Goal: Share content: Share content

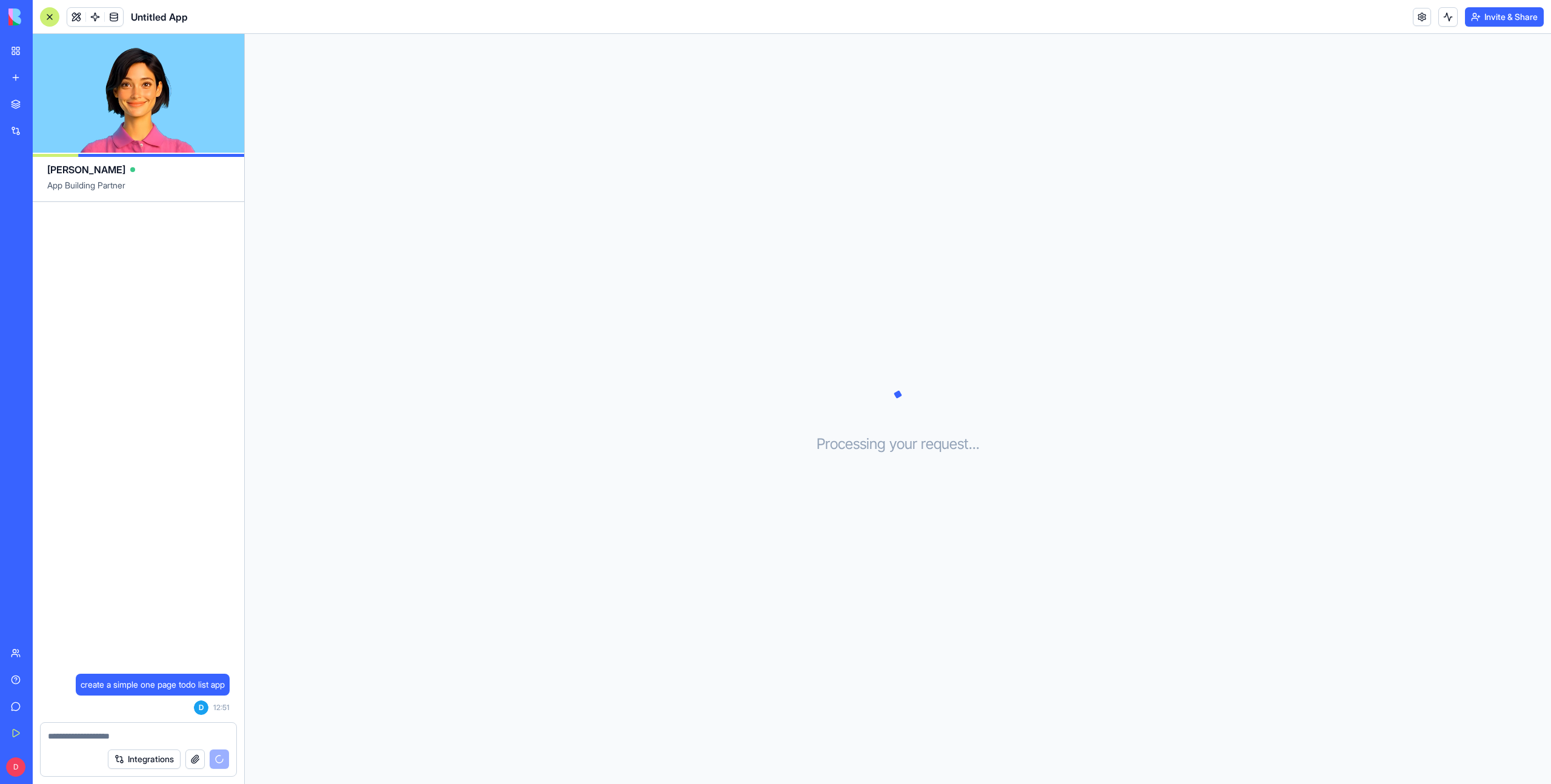
click at [22, 80] on link "New app" at bounding box center [28, 77] width 49 height 24
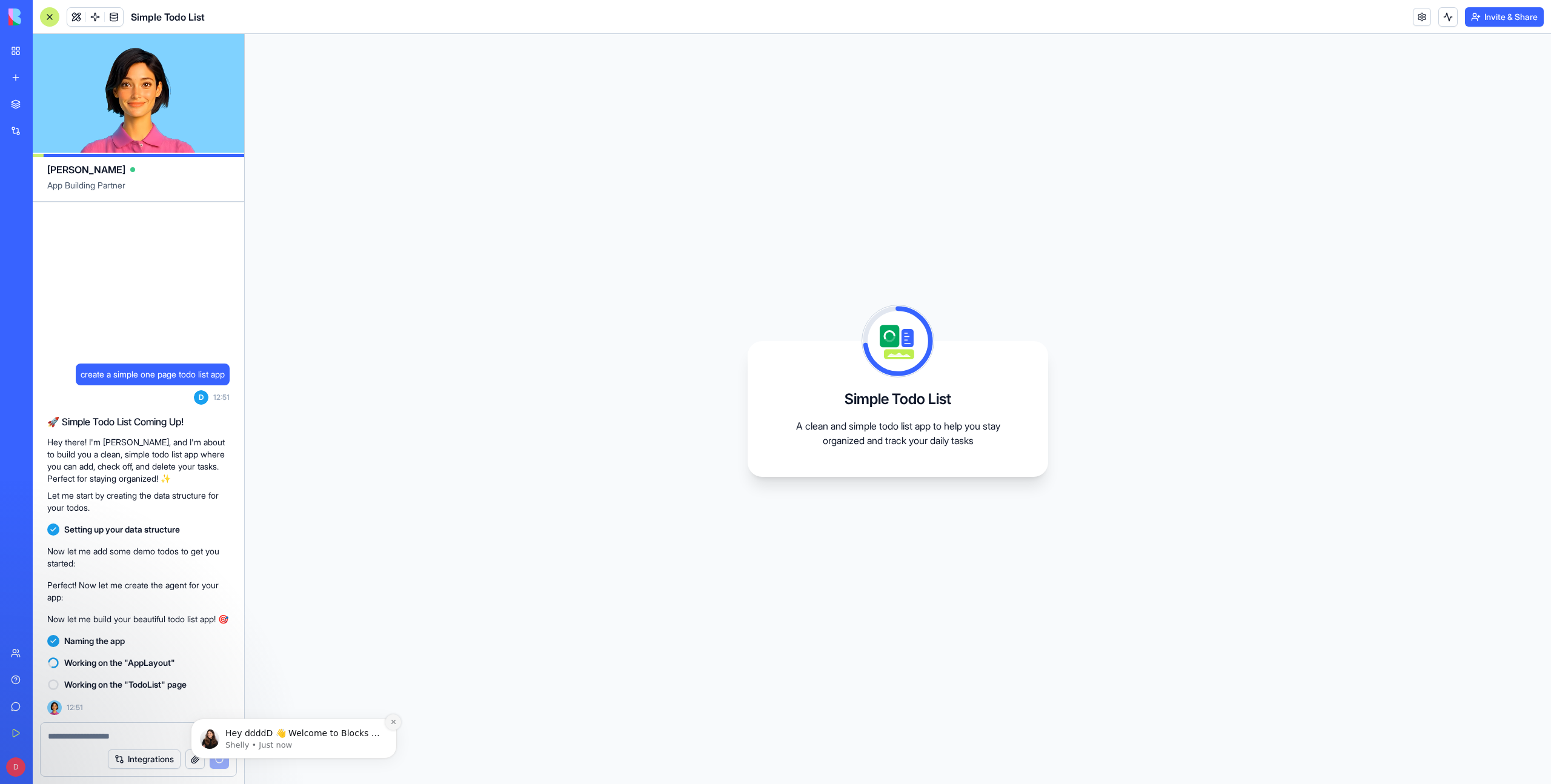
click at [392, 723] on icon "Dismiss notification" at bounding box center [393, 722] width 4 height 4
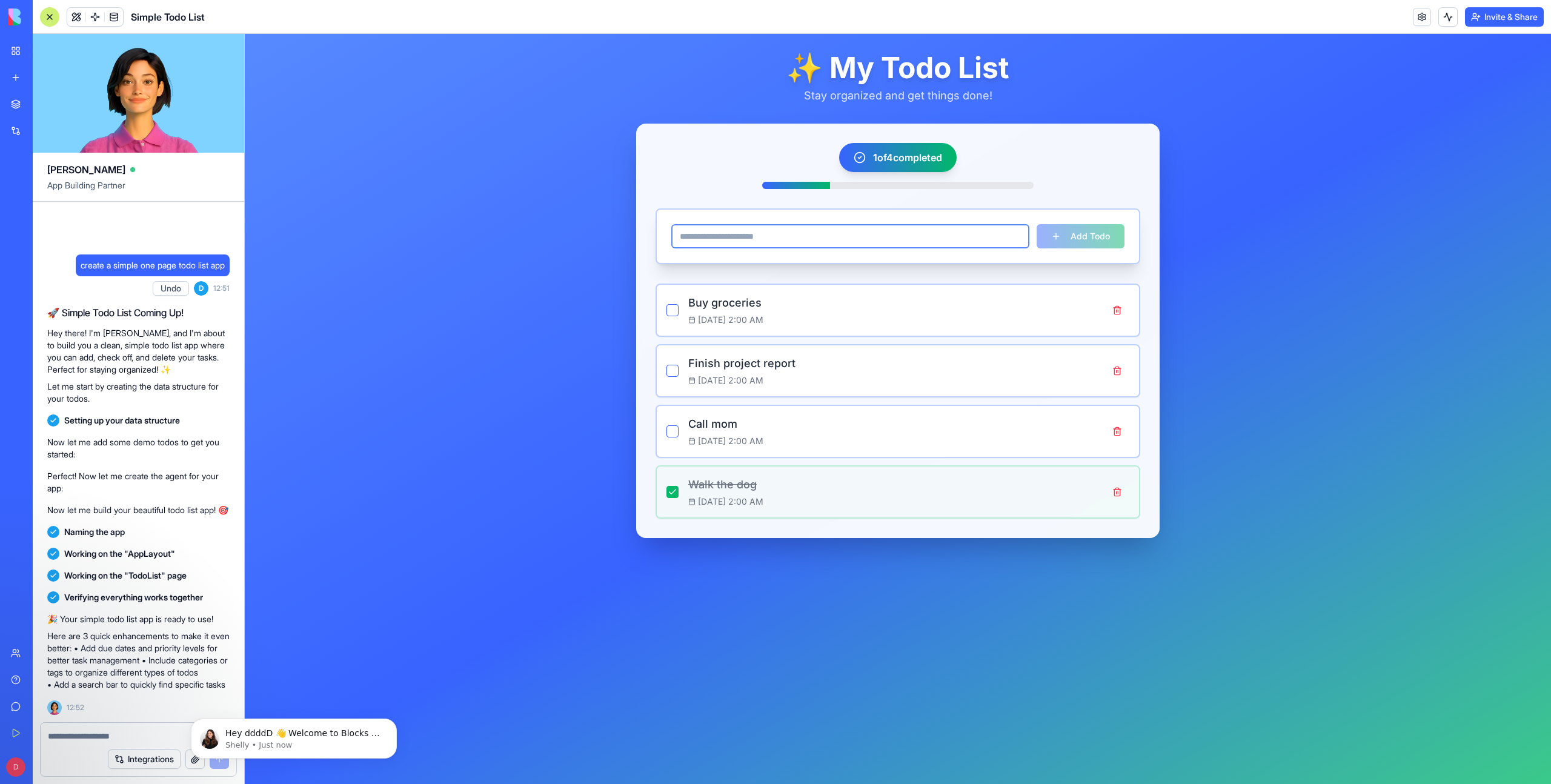
click at [885, 242] on input at bounding box center [850, 237] width 358 height 24
type input "***"
click at [1037, 225] on button "Add Todo" at bounding box center [1080, 237] width 88 height 24
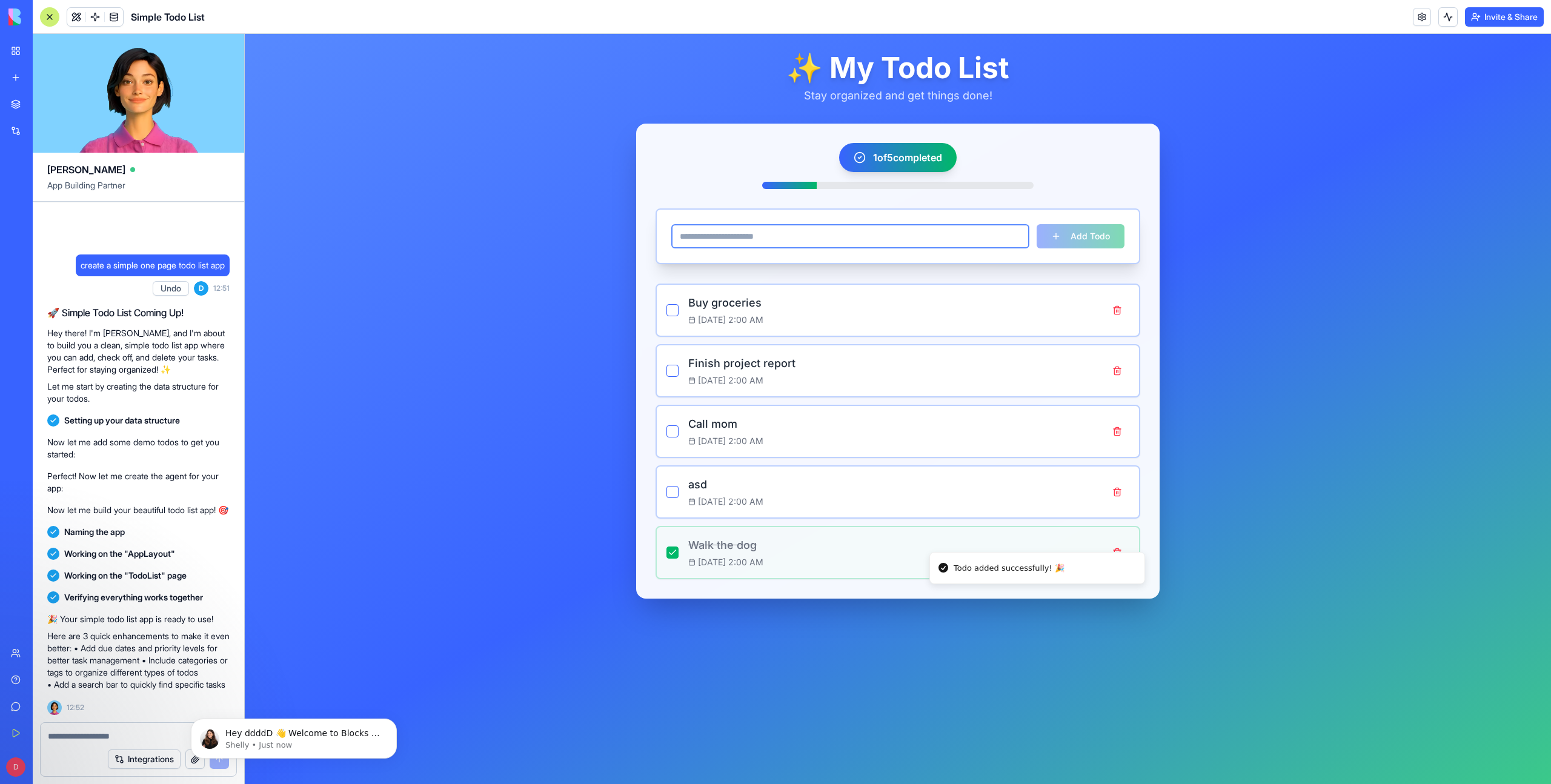
click at [857, 240] on input at bounding box center [850, 237] width 358 height 24
type input "******"
click at [1037, 225] on button "Add Todo" at bounding box center [1080, 237] width 88 height 24
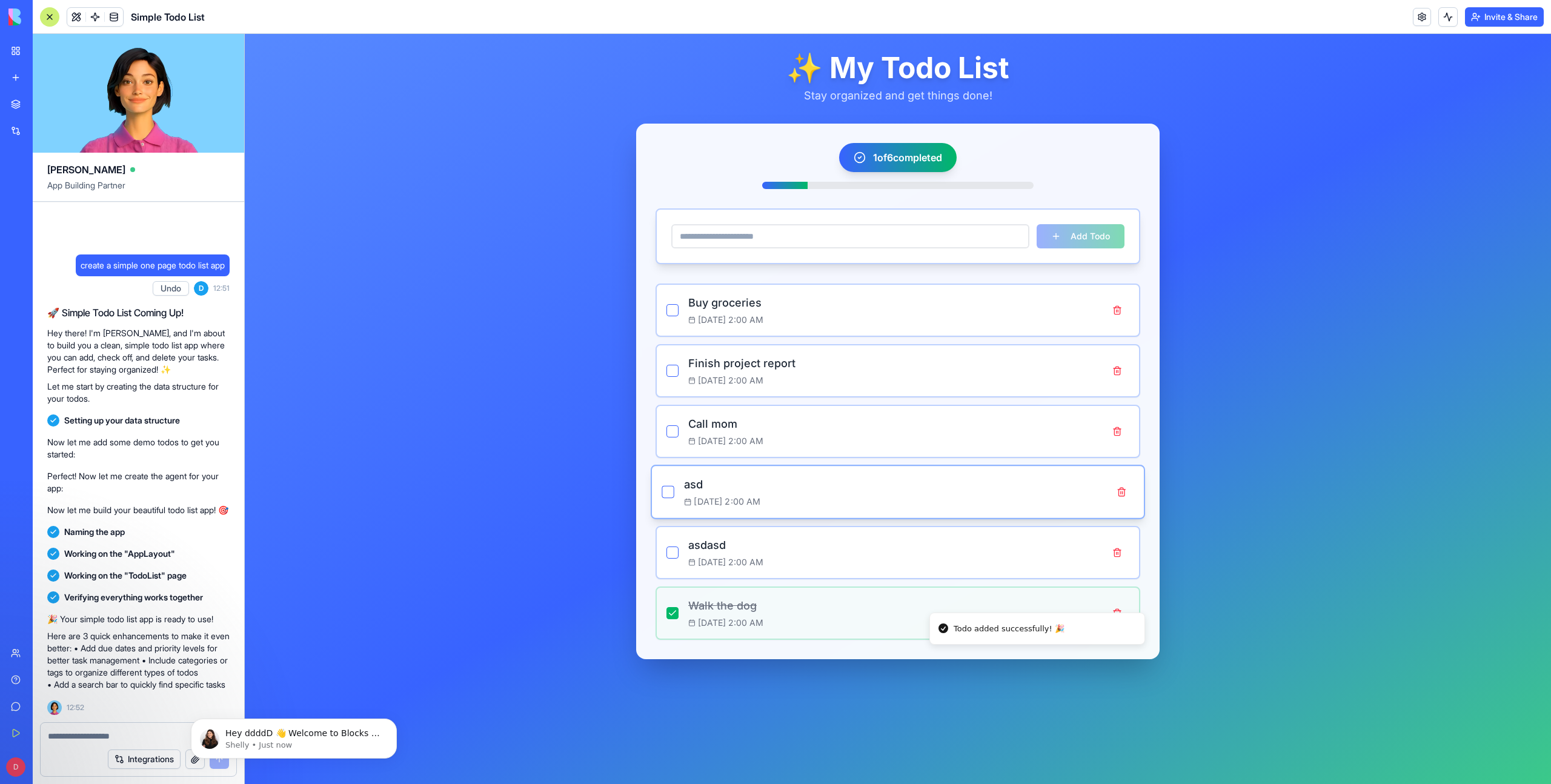
click at [822, 481] on p "asd" at bounding box center [892, 484] width 415 height 17
click at [670, 428] on button "button" at bounding box center [667, 431] width 12 height 12
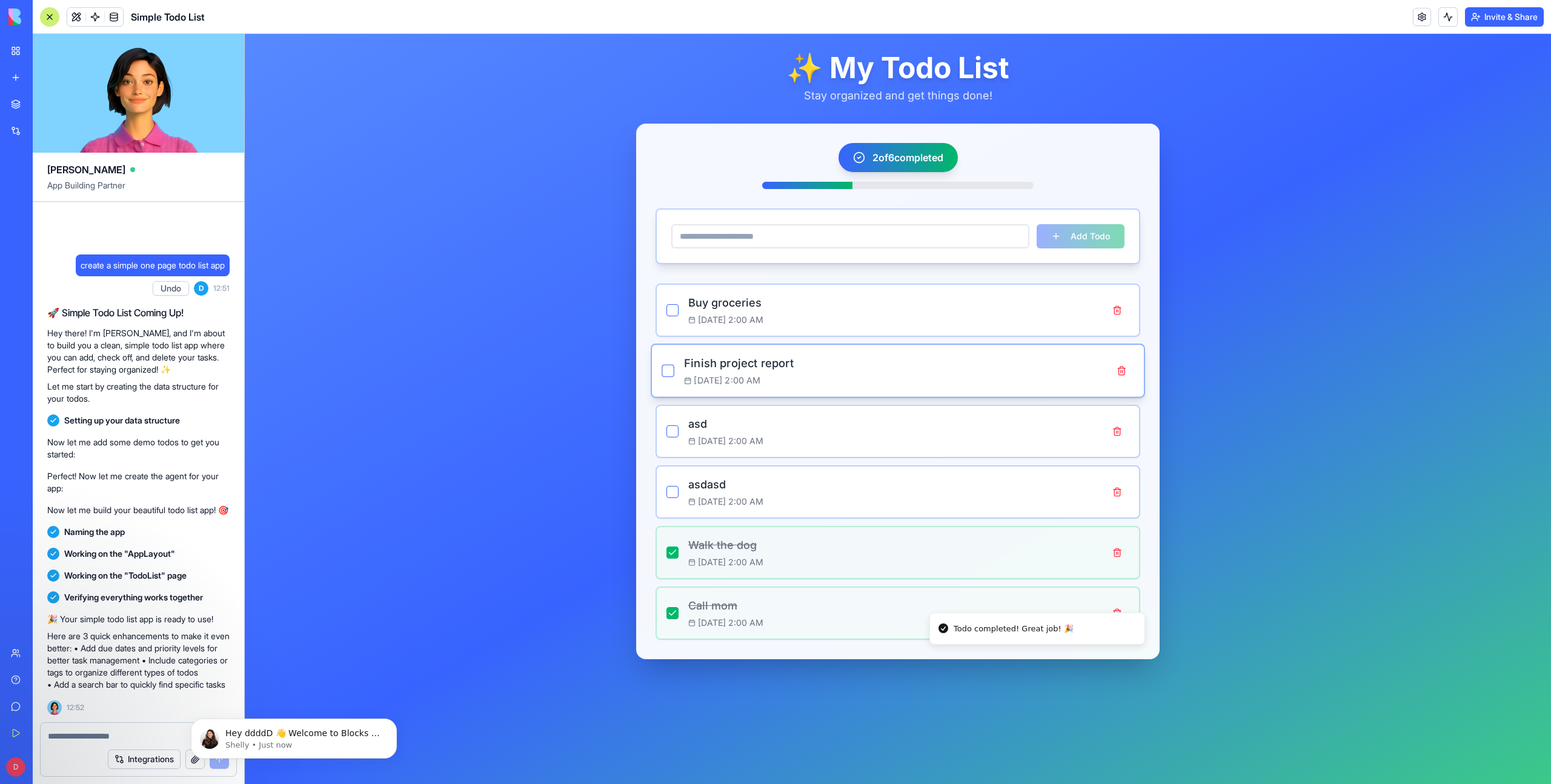
click at [669, 368] on button "button" at bounding box center [667, 370] width 12 height 12
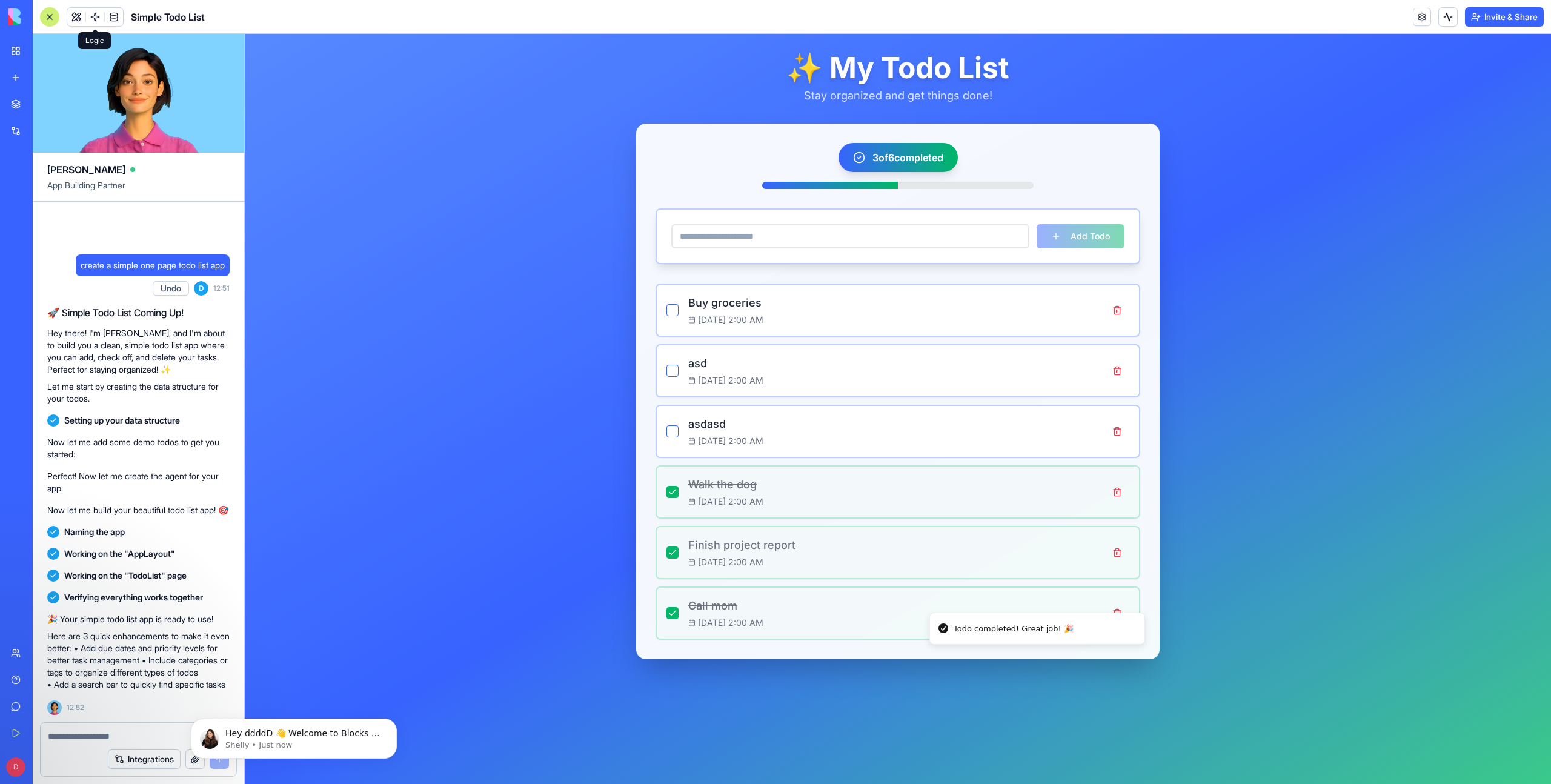
click at [80, 16] on span at bounding box center [95, 16] width 34 height 34
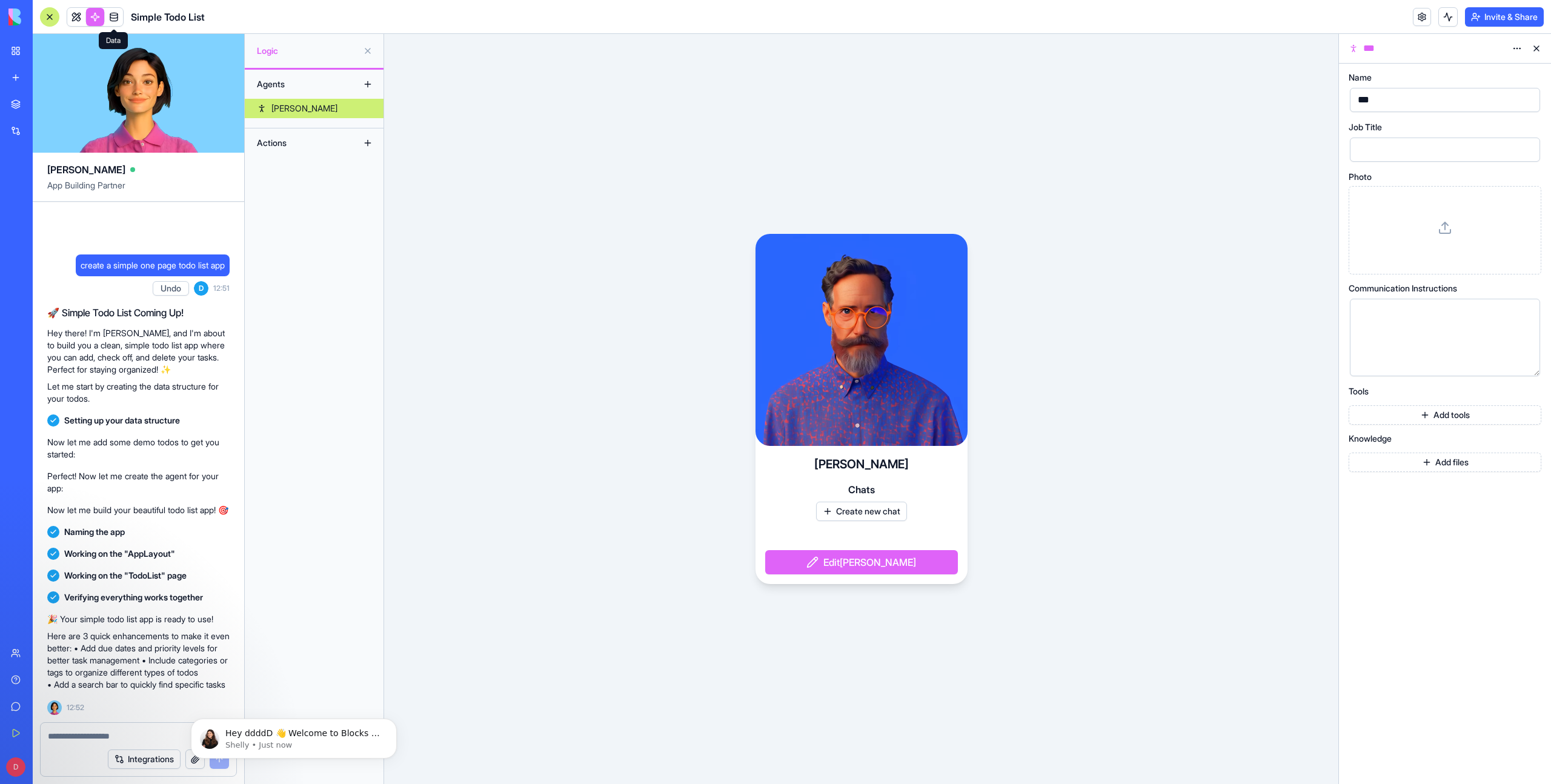
click at [122, 15] on span at bounding box center [113, 16] width 34 height 34
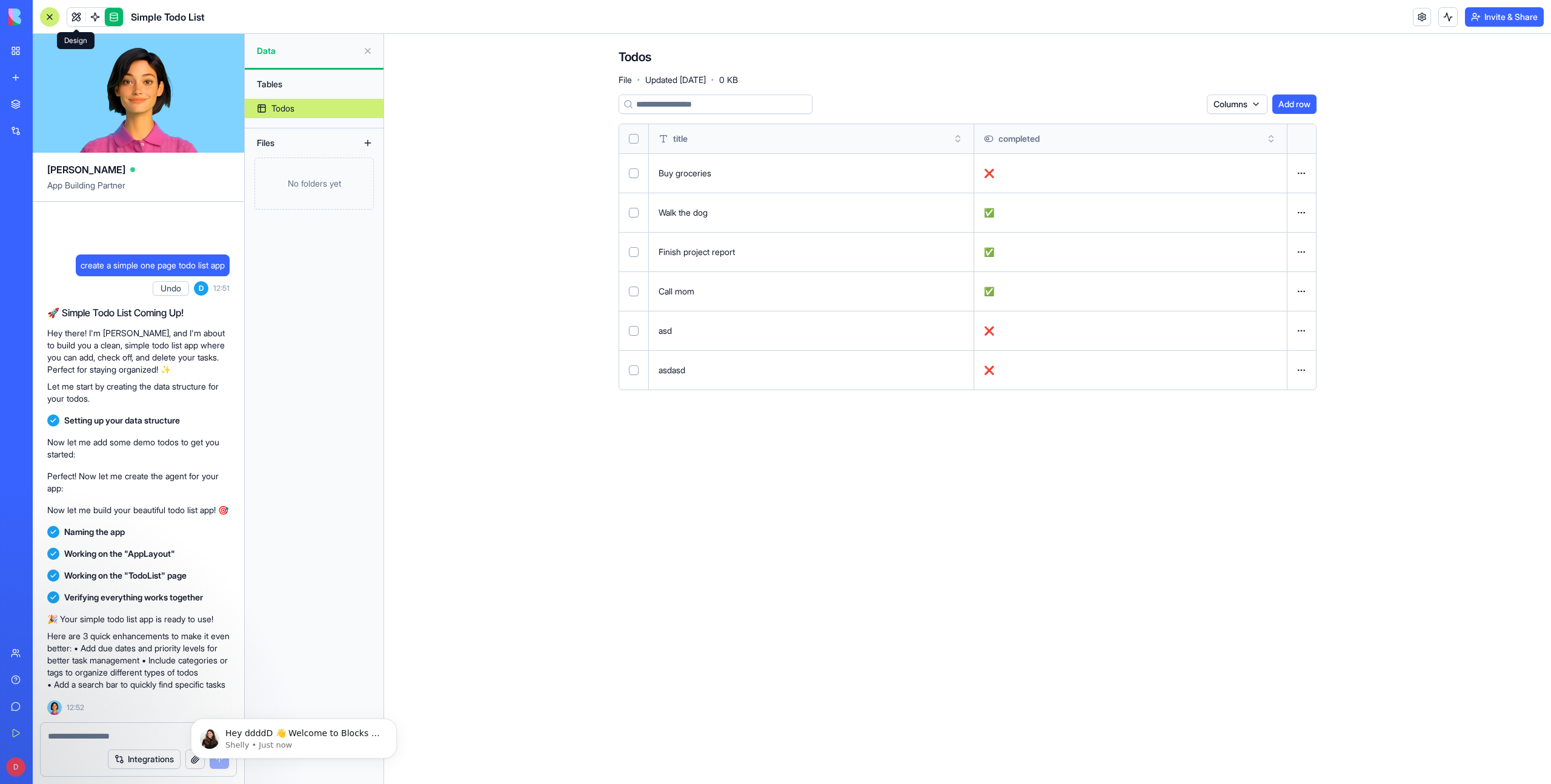
click at [76, 10] on link at bounding box center [76, 16] width 18 height 18
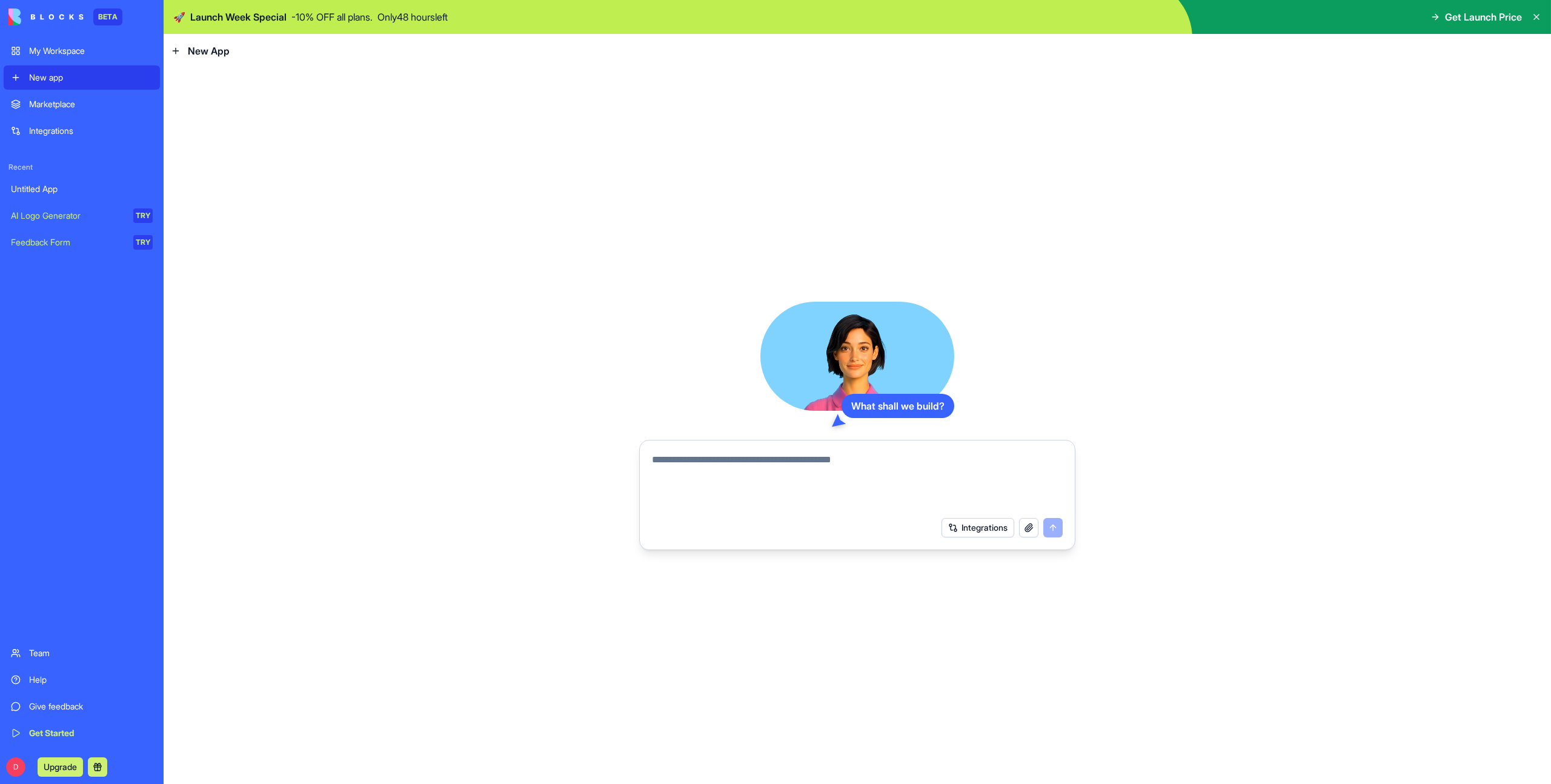
click at [1025, 530] on button "button" at bounding box center [1029, 527] width 19 height 19
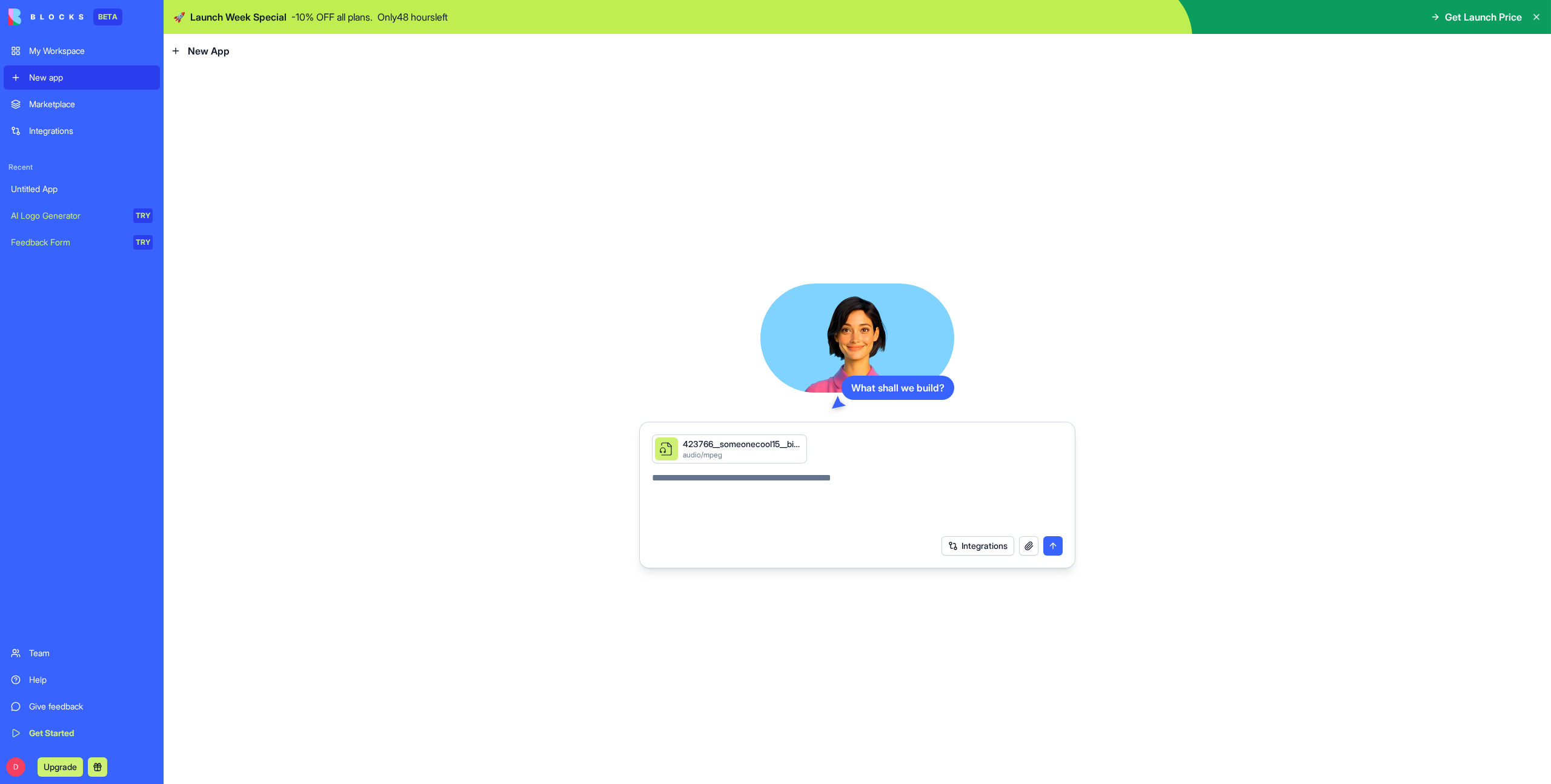
click at [773, 496] on textarea at bounding box center [857, 499] width 411 height 58
type textarea "**********"
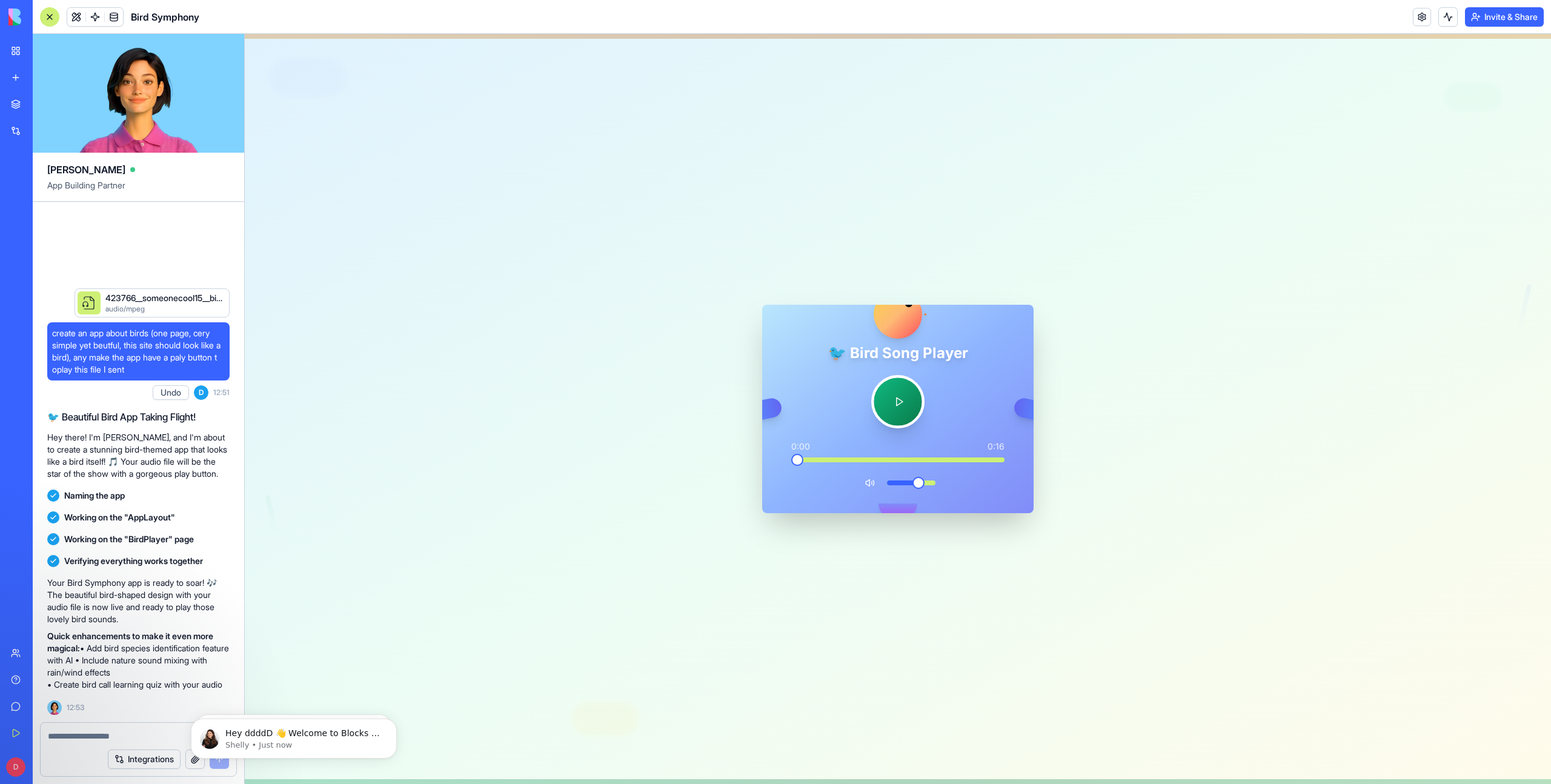
click at [890, 410] on button at bounding box center [898, 402] width 53 height 53
click at [935, 483] on span at bounding box center [929, 483] width 12 height 12
click at [1036, 490] on main "🐦 Bird Song Player 0:15 0:16 🎵 🎶 🎵" at bounding box center [897, 409] width 1306 height 750
click at [943, 459] on span at bounding box center [867, 460] width 151 height 5
click at [869, 455] on div "0:12 0:16" at bounding box center [898, 451] width 232 height 22
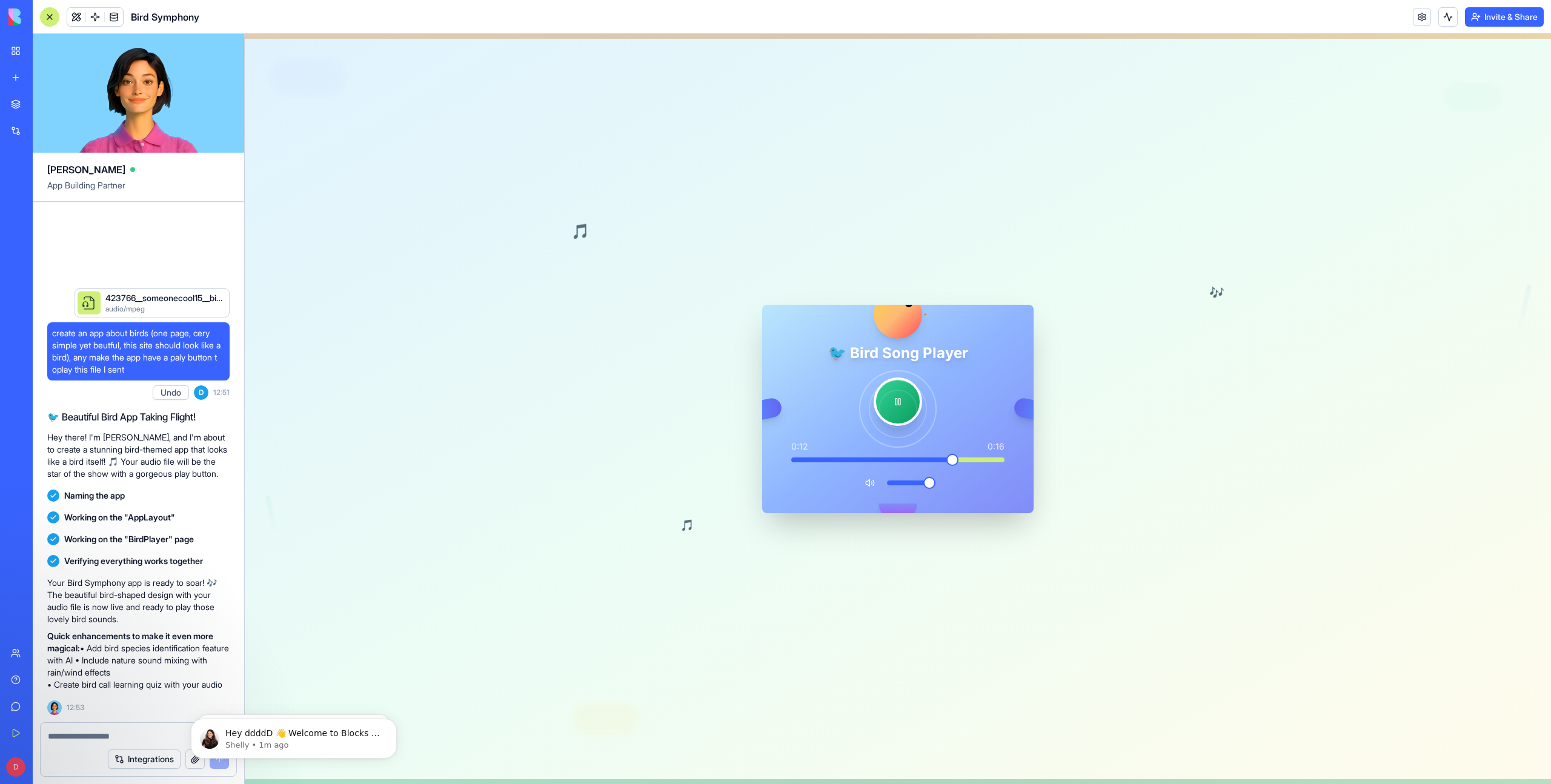
click at [838, 458] on span at bounding box center [874, 460] width 165 height 5
click at [788, 459] on div "0:04 0:16" at bounding box center [898, 451] width 232 height 22
click at [801, 460] on span at bounding box center [819, 460] width 57 height 5
click at [800, 460] on span at bounding box center [796, 460] width 9 height 5
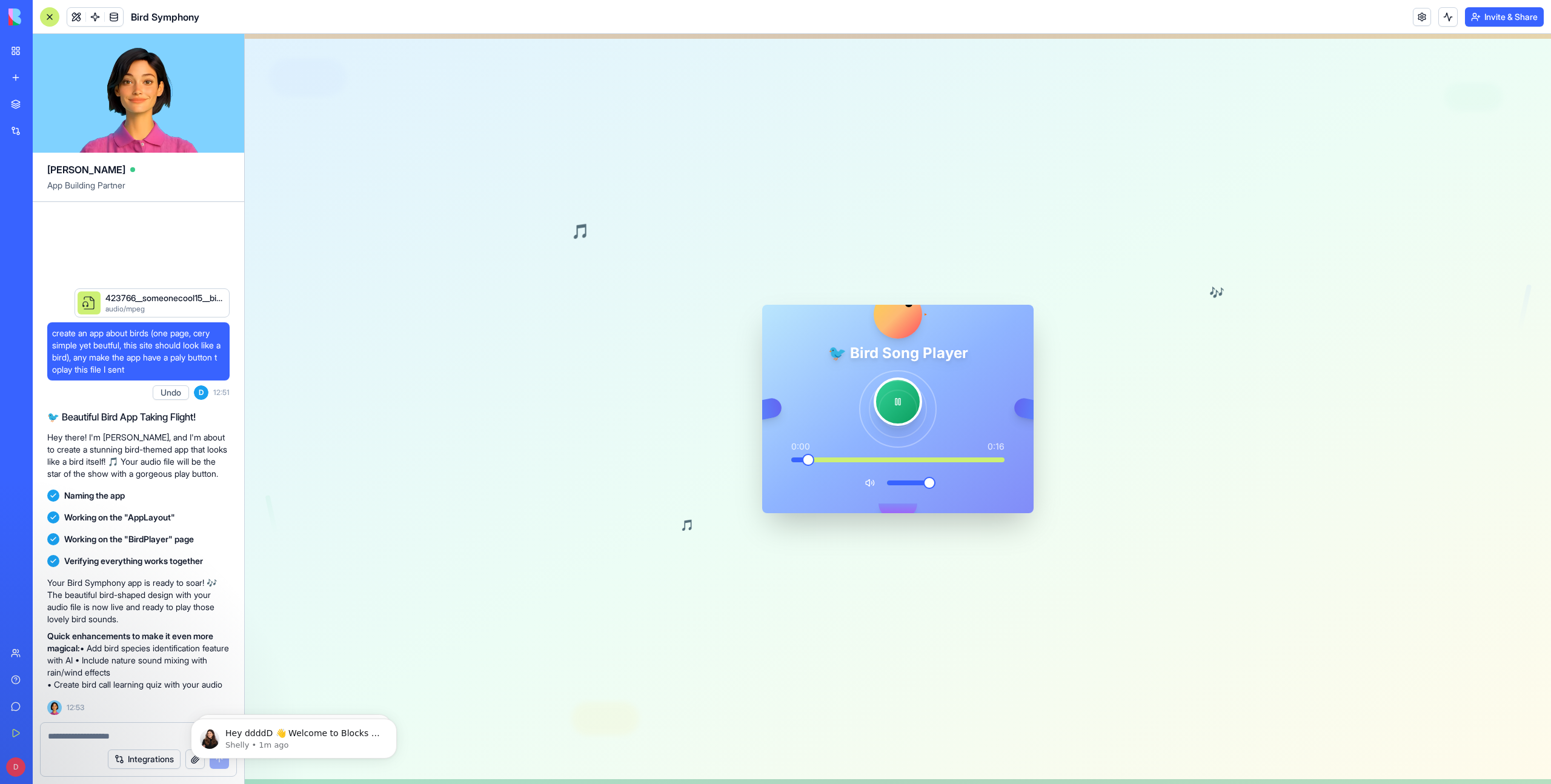
click at [800, 460] on span at bounding box center [797, 460] width 11 height 5
click at [800, 460] on span at bounding box center [805, 460] width 12 height 12
click at [859, 462] on div "🐦 Bird Song Player 0:01 0:16" at bounding box center [898, 418] width 232 height 150
click at [912, 455] on div "0:01 0:16" at bounding box center [898, 451] width 232 height 22
click at [915, 458] on span at bounding box center [897, 460] width 213 height 5
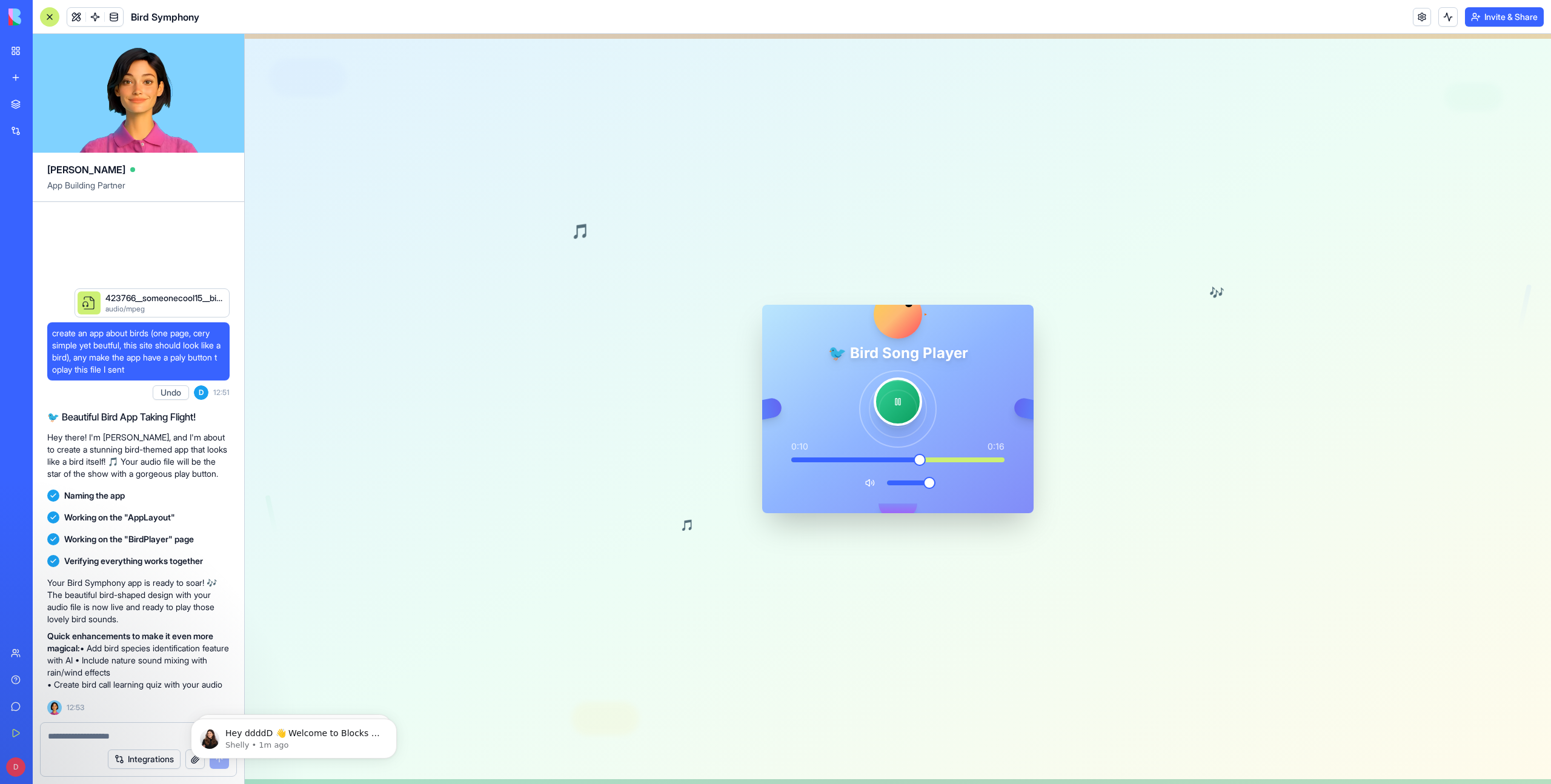
click at [964, 462] on span at bounding box center [897, 460] width 213 height 5
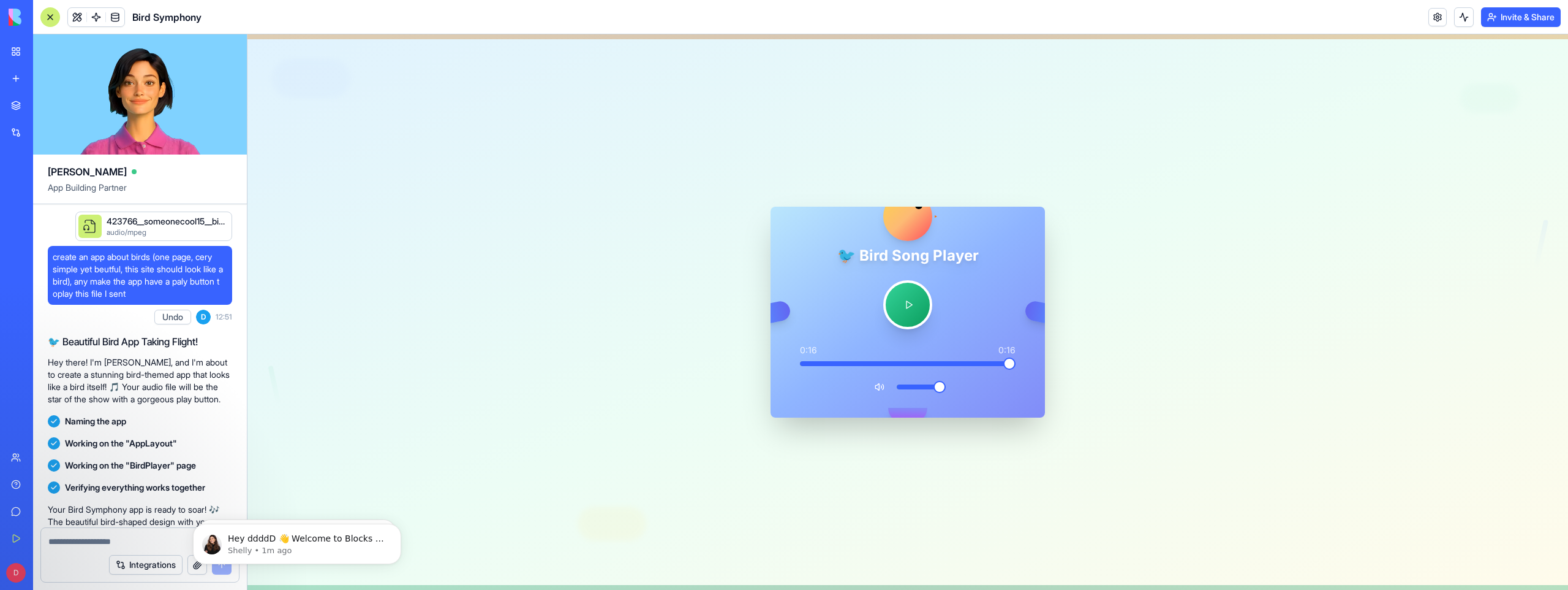
click at [951, 308] on div at bounding box center [908, 305] width 235 height 49
click at [917, 308] on button at bounding box center [908, 305] width 54 height 54
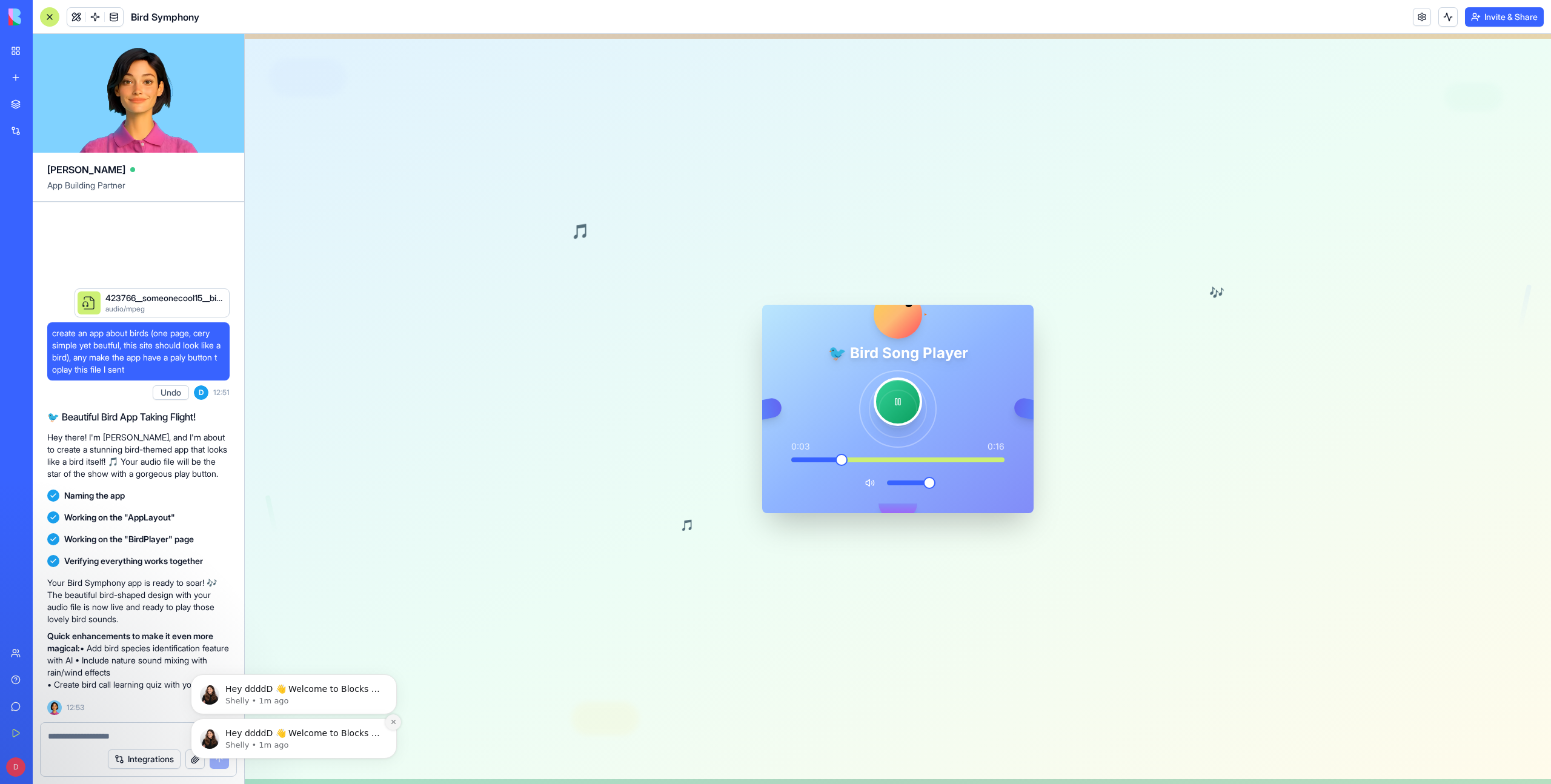
click at [395, 723] on icon "Dismiss notification" at bounding box center [393, 722] width 6 height 6
click at [903, 409] on button at bounding box center [898, 402] width 53 height 53
click at [895, 405] on button at bounding box center [898, 402] width 53 height 53
click at [905, 405] on button at bounding box center [898, 402] width 53 height 53
click at [901, 405] on button at bounding box center [898, 402] width 53 height 53
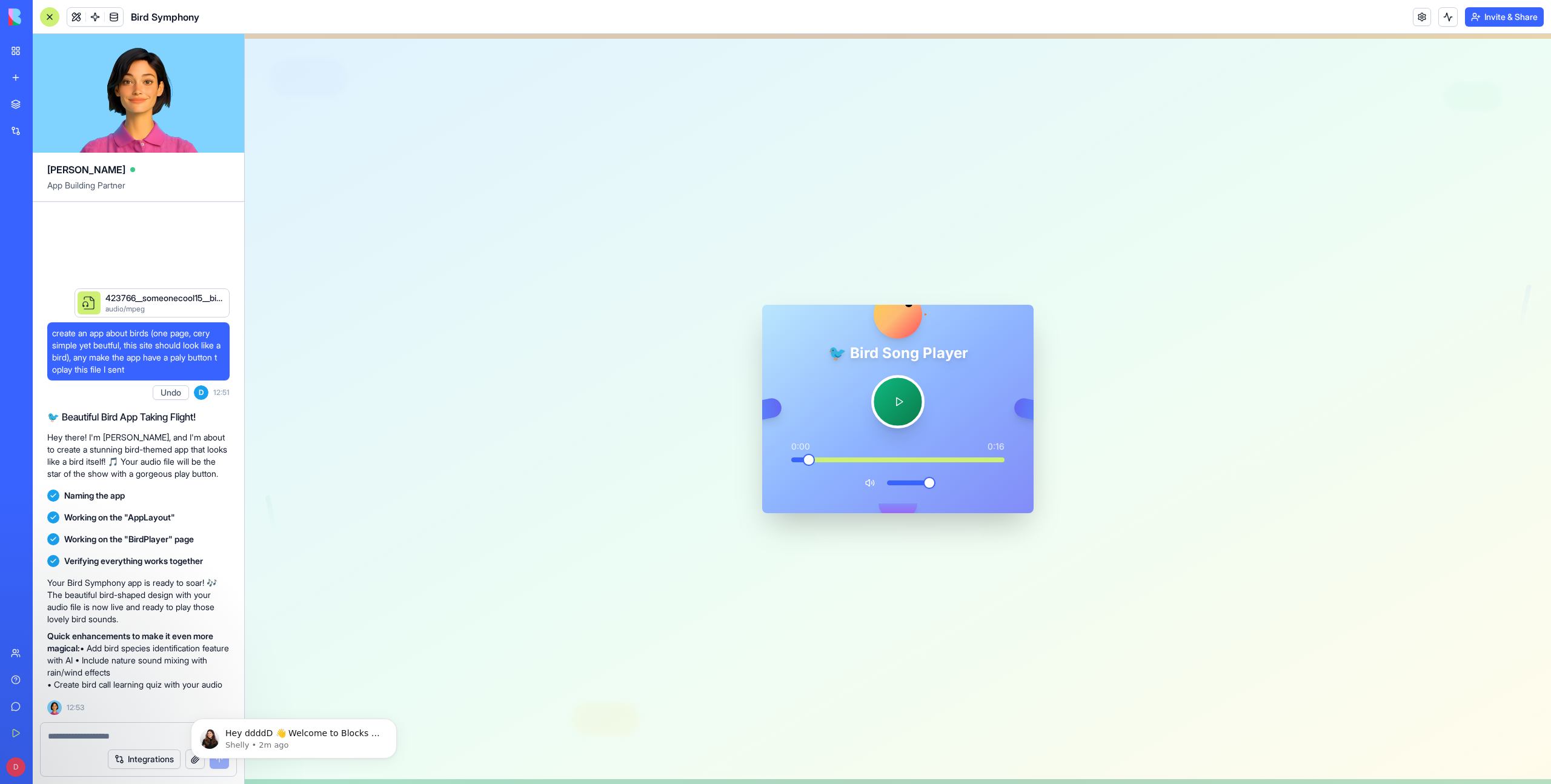
click at [901, 405] on button at bounding box center [898, 402] width 53 height 53
click at [1489, 22] on button "Invite & Share" at bounding box center [1504, 16] width 79 height 19
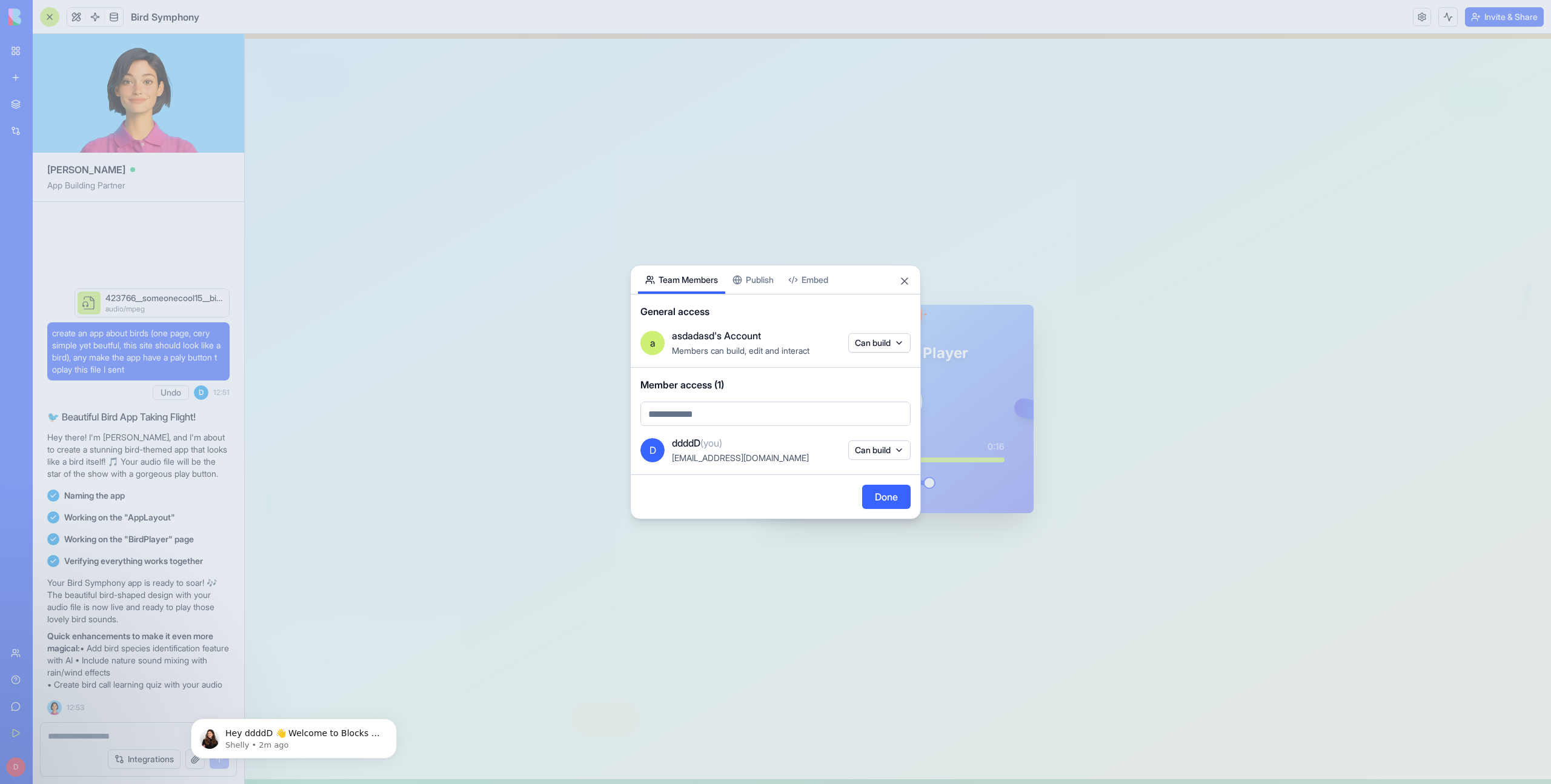
click at [699, 415] on body "BETA My Workspace New app Marketplace Integrations Recent Untitled App New App …" at bounding box center [776, 392] width 1551 height 784
type input "*"
click at [774, 279] on body "BETA My Workspace New app Marketplace Integrations Recent Untitled App New App …" at bounding box center [776, 392] width 1551 height 784
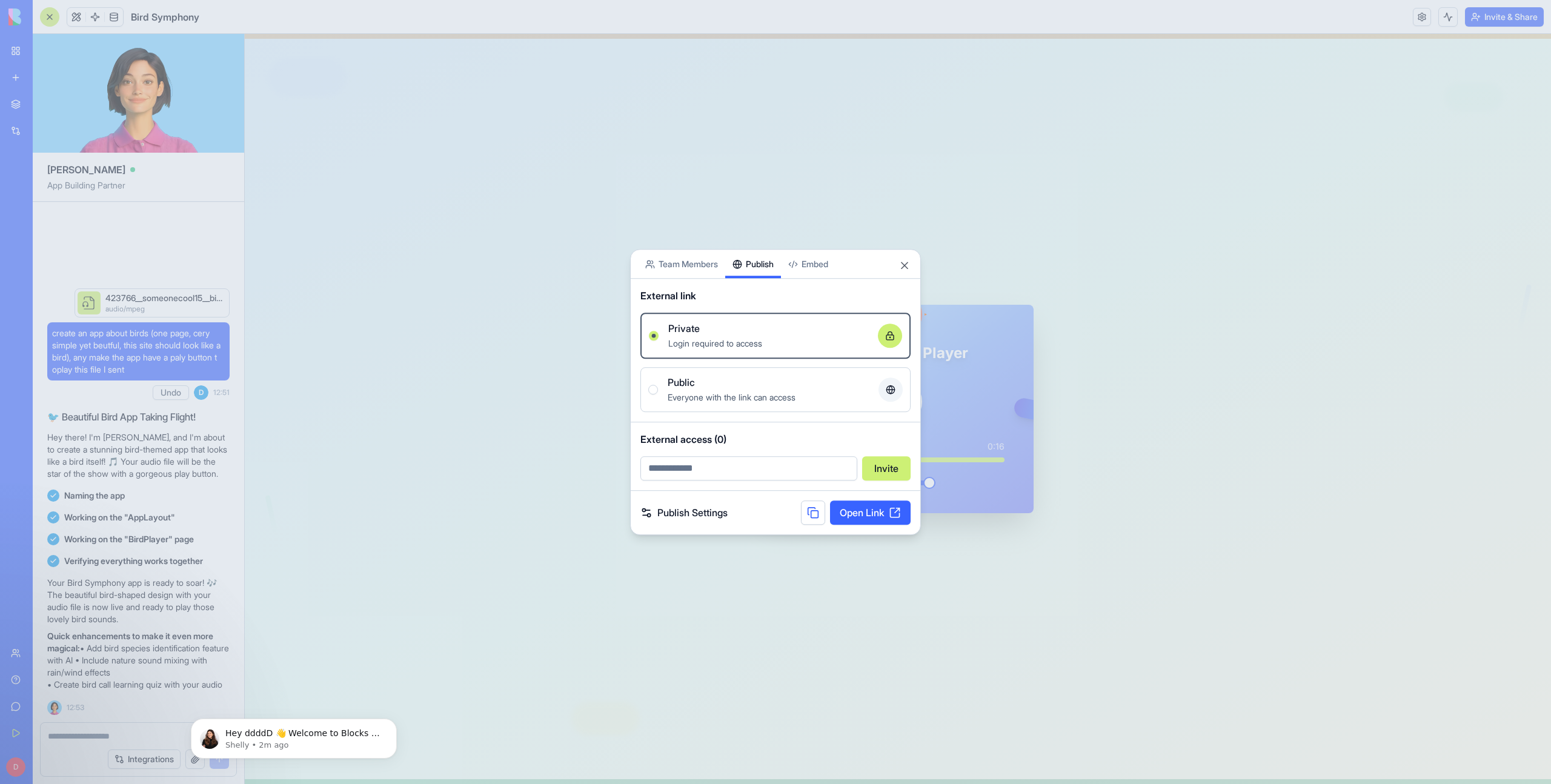
click at [755, 288] on div "Share App Team Members Publish Embed External link Private Login required to ac…" at bounding box center [775, 392] width 291 height 286
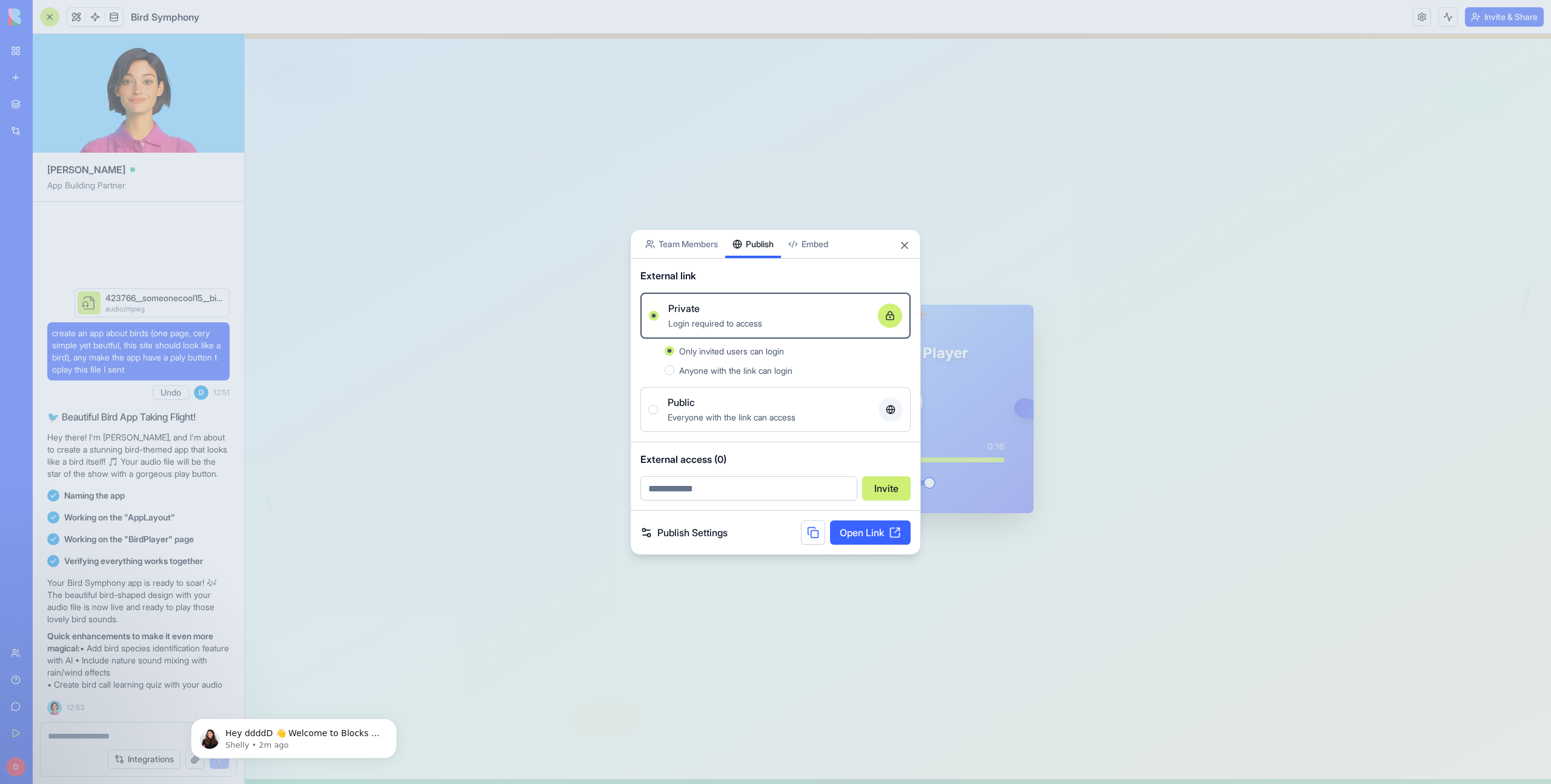
click at [719, 488] on input "email" at bounding box center [749, 488] width 217 height 24
type input "**********"
click at [895, 493] on button "Invite" at bounding box center [887, 488] width 49 height 24
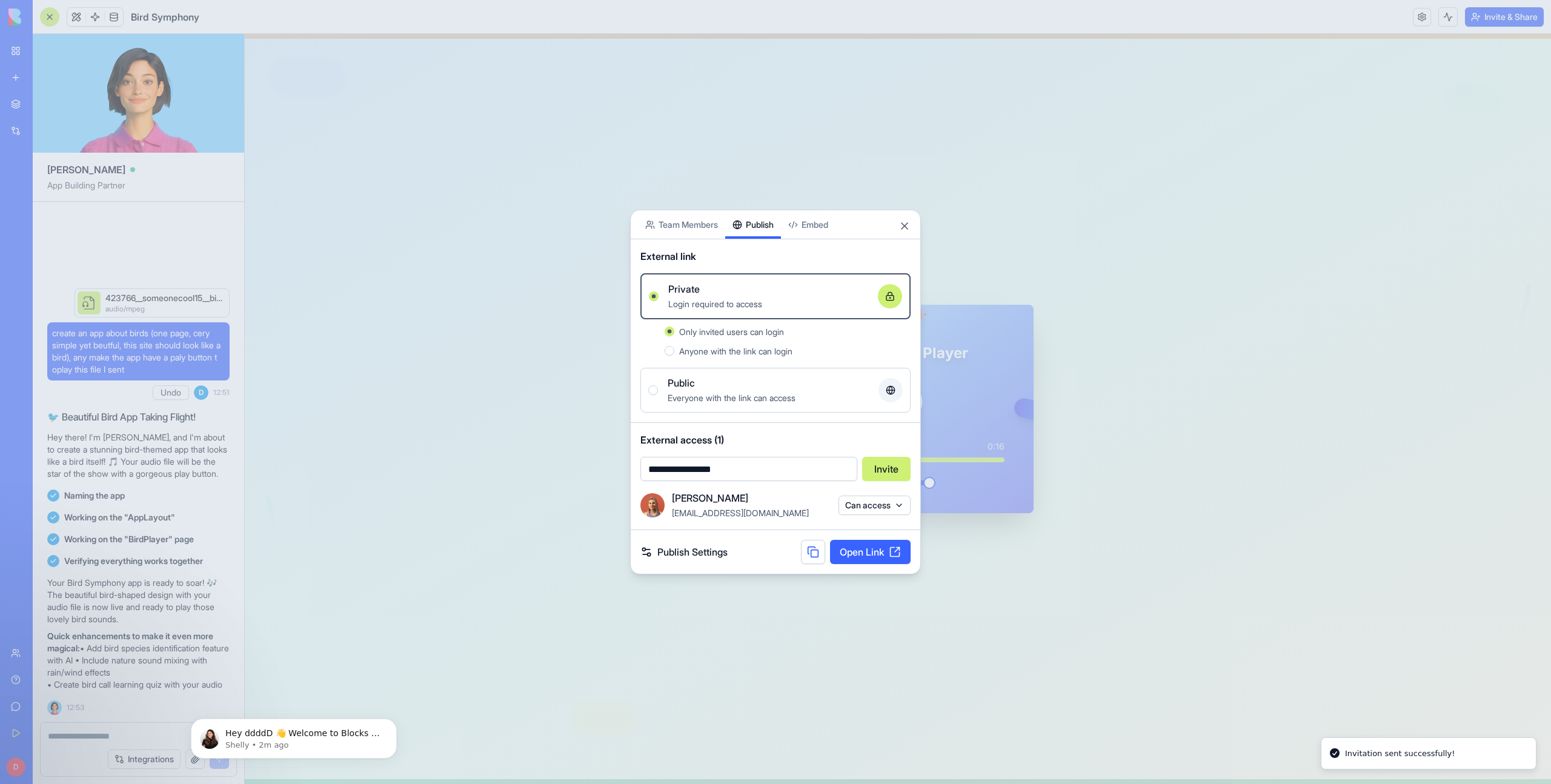
click at [816, 225] on body "BETA My Workspace New app Marketplace Integrations Recent Untitled App New App …" at bounding box center [776, 392] width 1551 height 784
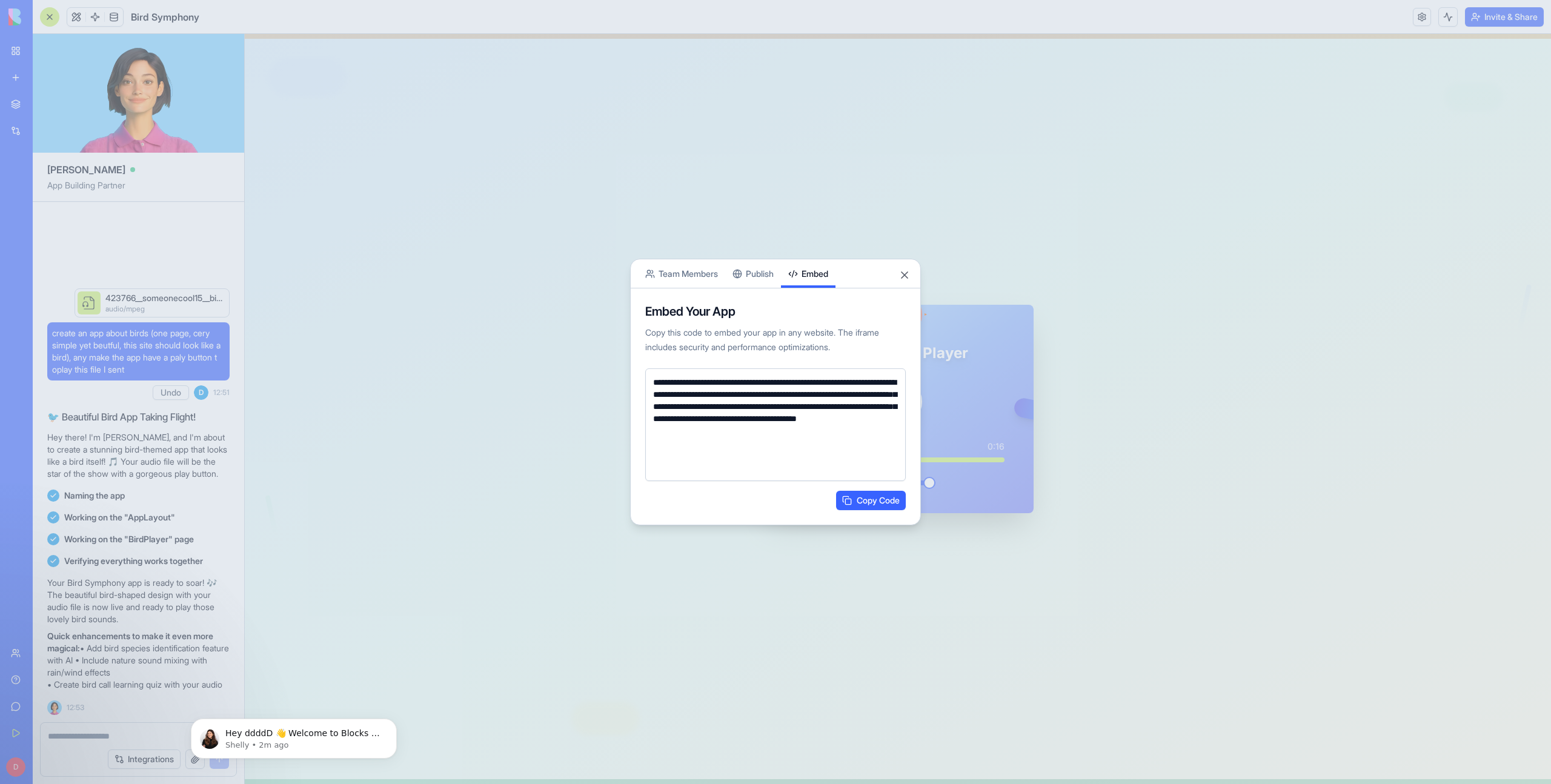
click at [766, 283] on div "**********" at bounding box center [775, 392] width 291 height 267
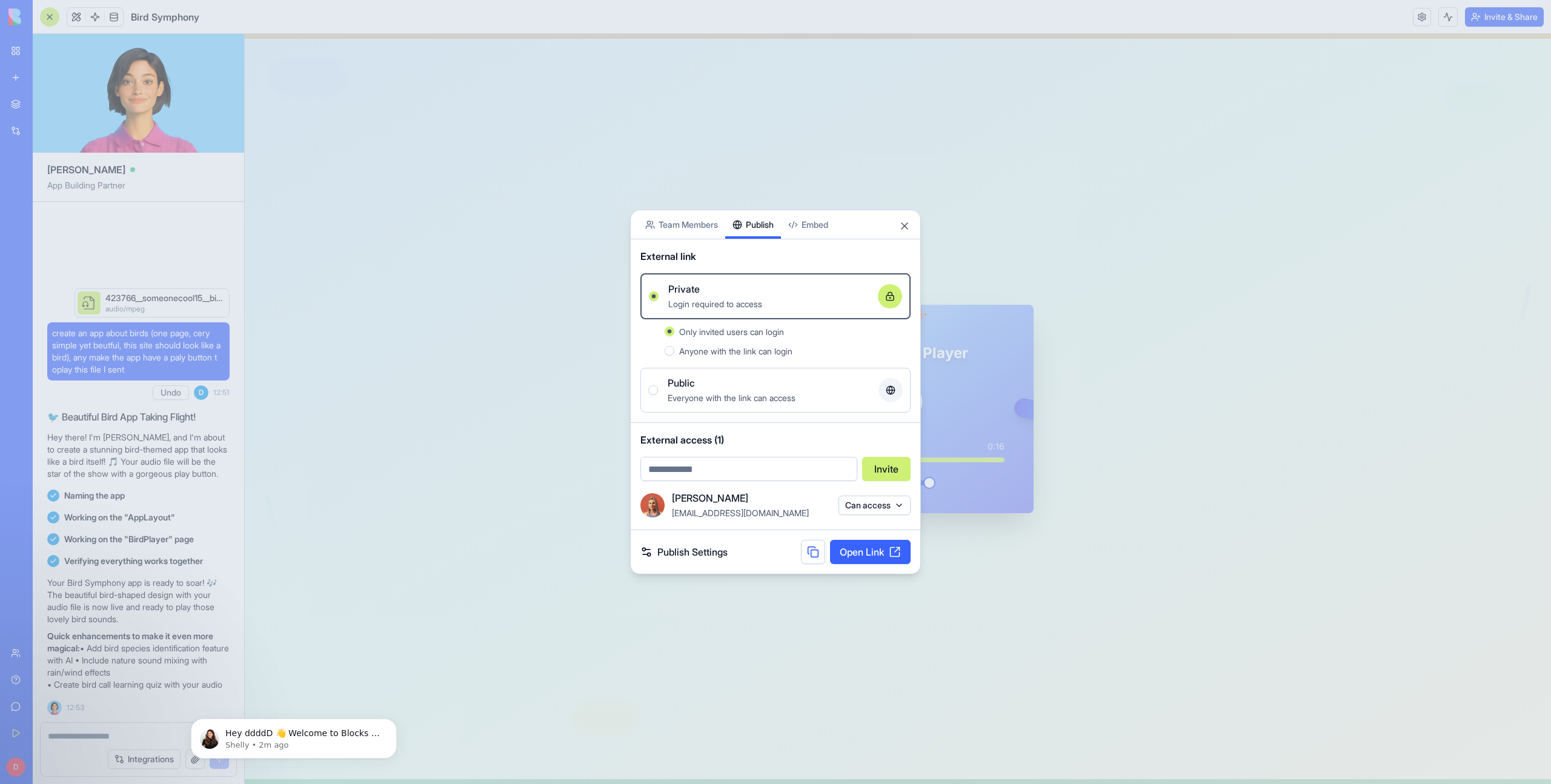
click at [687, 392] on div "Everyone with the link can access" at bounding box center [768, 397] width 201 height 14
click at [658, 392] on button "Public Everyone with the link can access" at bounding box center [654, 390] width 10 height 10
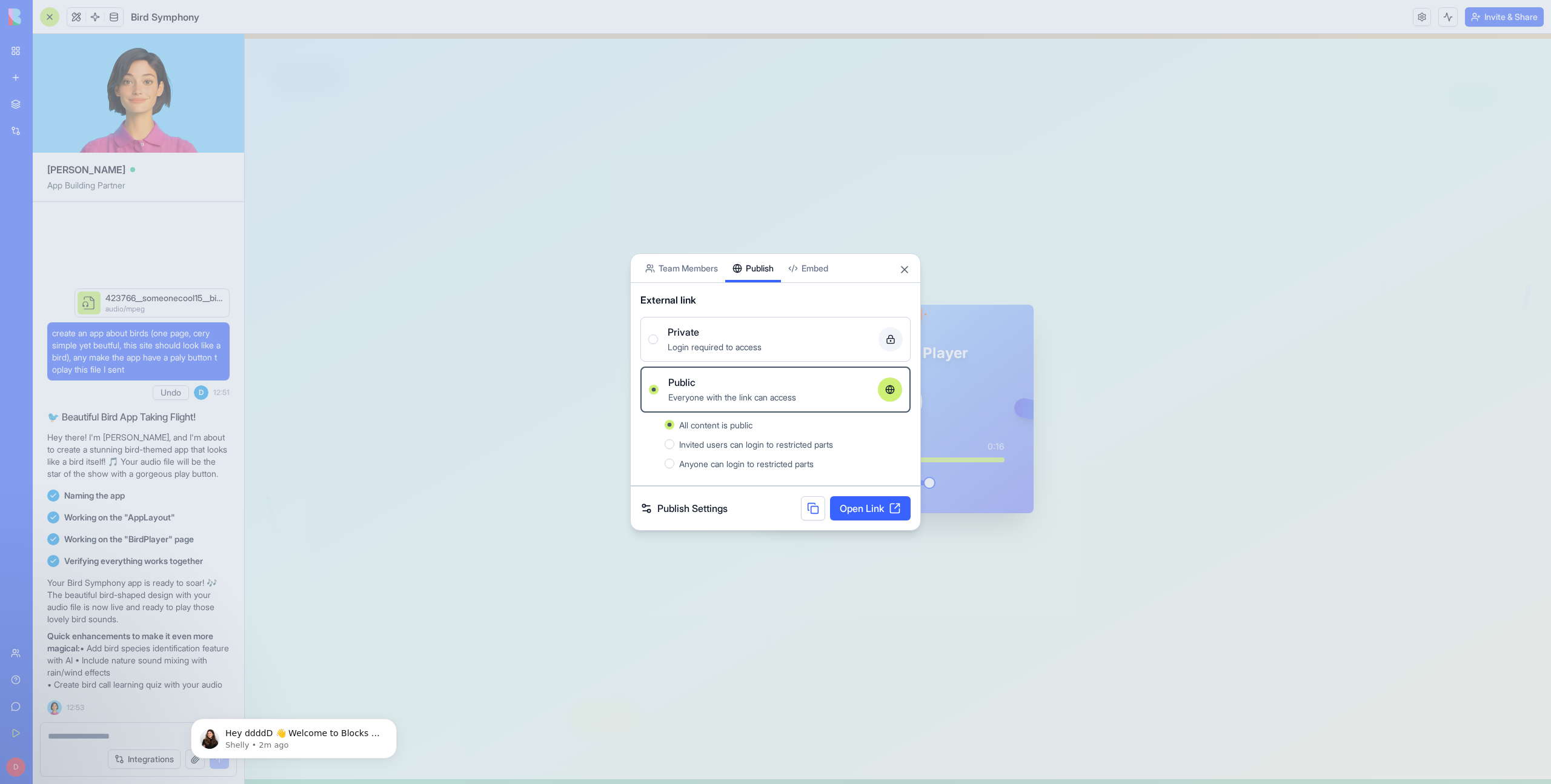
click at [895, 507] on link "Open Link" at bounding box center [870, 509] width 80 height 24
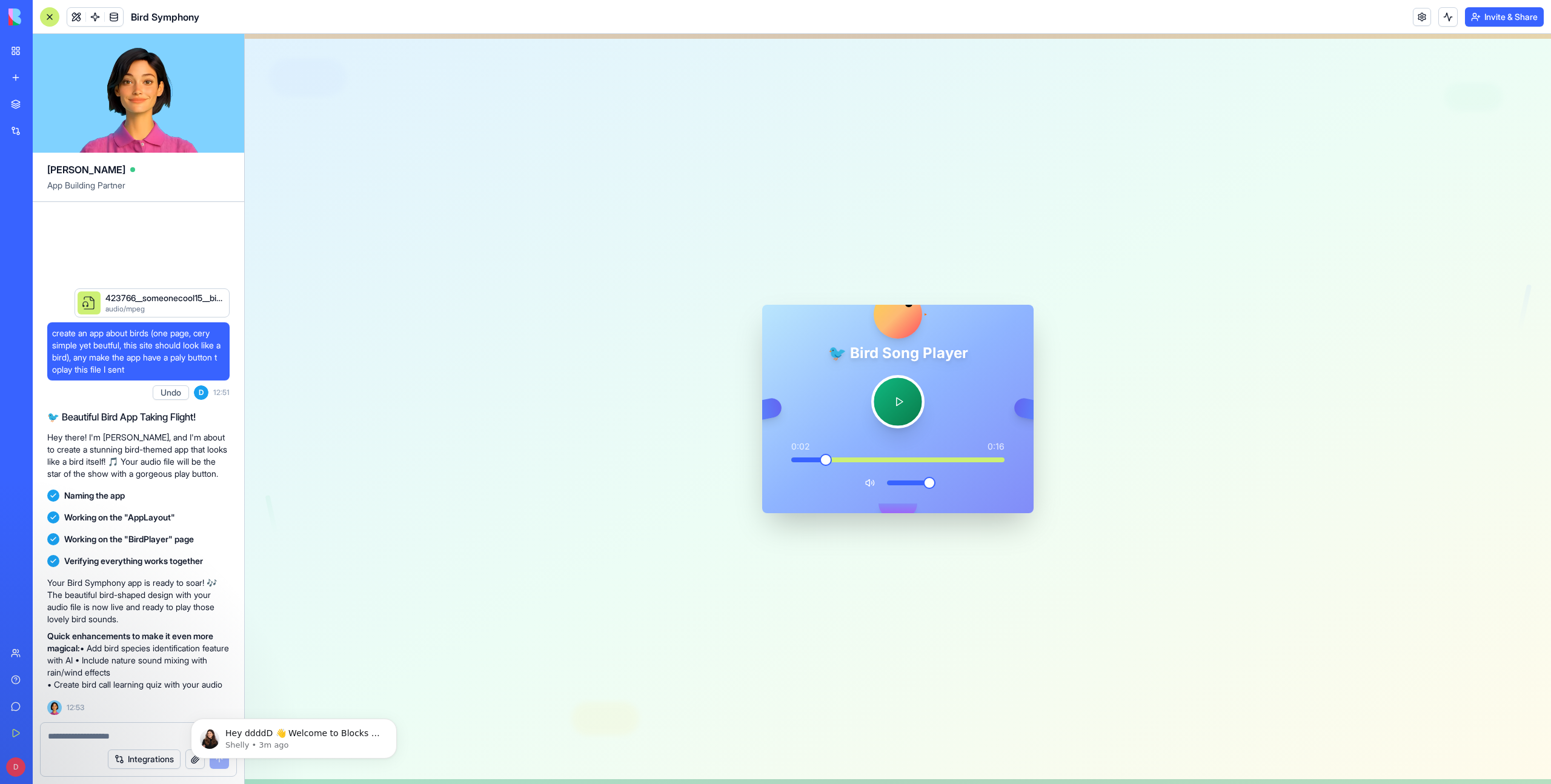
click at [900, 409] on button at bounding box center [898, 402] width 53 height 53
click at [923, 464] on div "🐦 Bird Song Player 0:02 0:16" at bounding box center [898, 418] width 232 height 150
click at [938, 464] on div "🐦 Bird Song Player 0:03 0:16" at bounding box center [898, 418] width 232 height 150
click at [961, 461] on span at bounding box center [897, 460] width 213 height 5
click at [985, 461] on span at bounding box center [897, 460] width 213 height 5
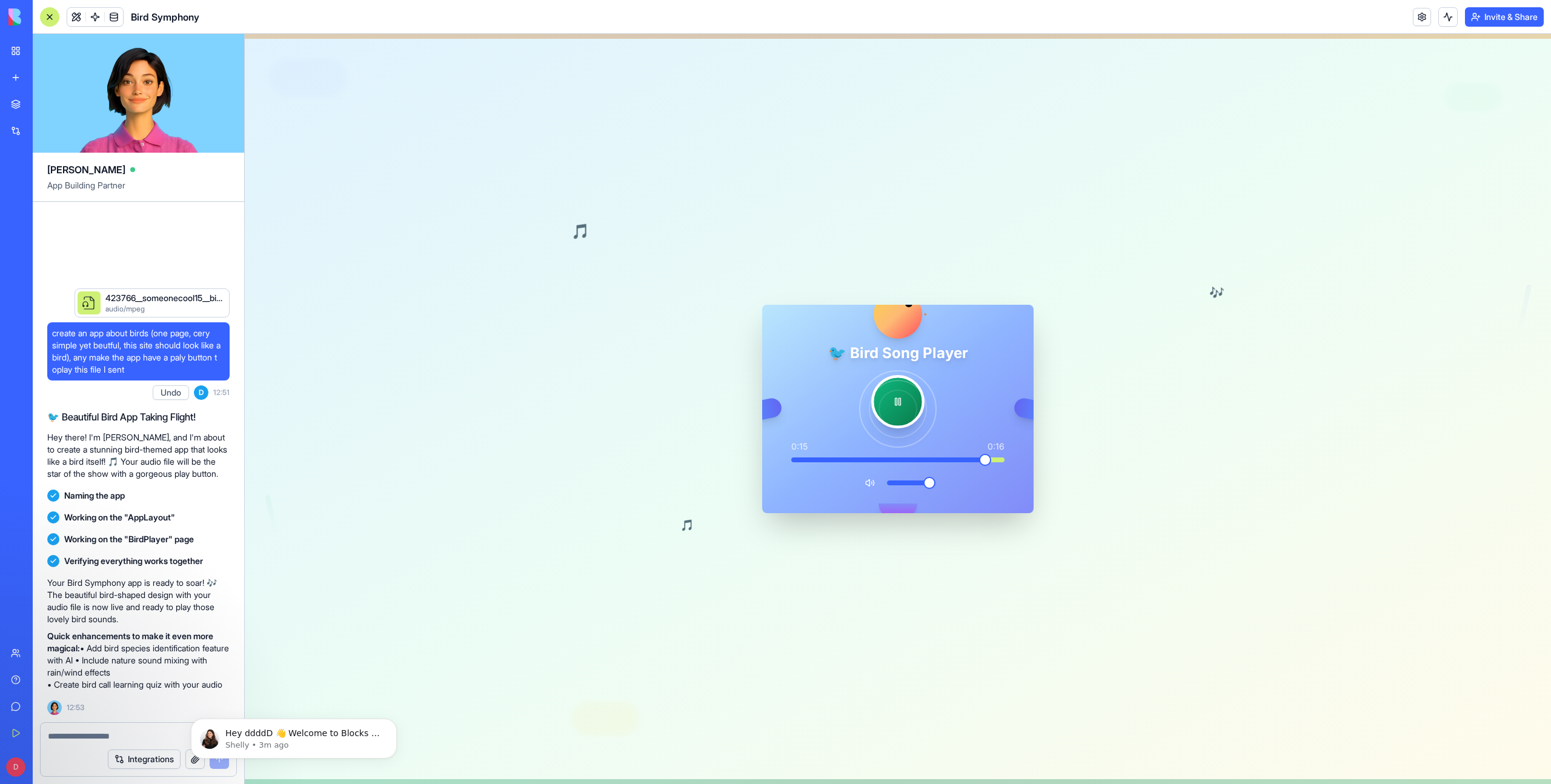
click at [884, 401] on button at bounding box center [898, 402] width 53 height 53
click at [50, 18] on div at bounding box center [50, 16] width 19 height 19
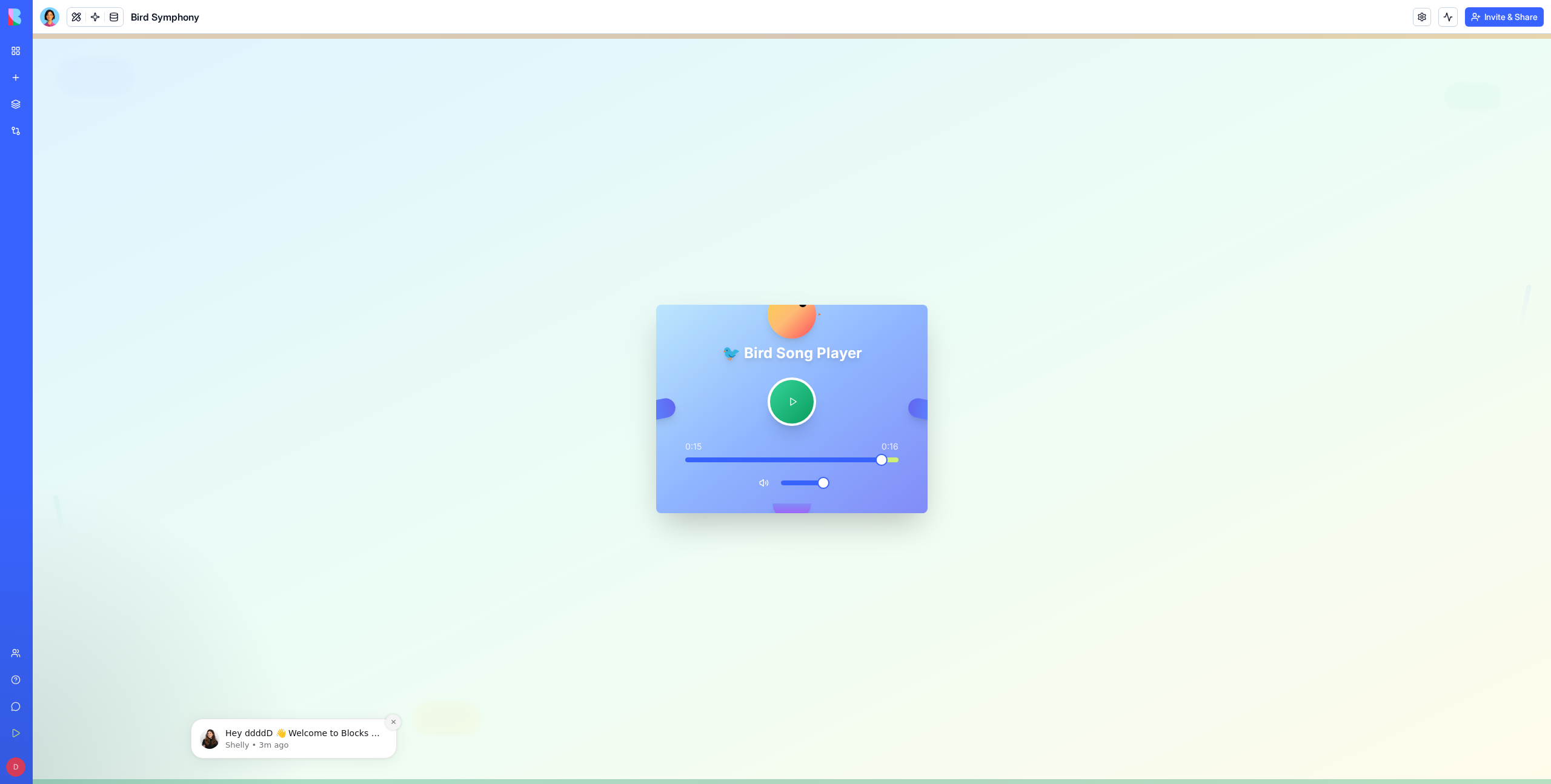
click at [396, 724] on icon "Dismiss notification" at bounding box center [393, 722] width 6 height 6
